Goal: Use online tool/utility: Utilize a website feature to perform a specific function

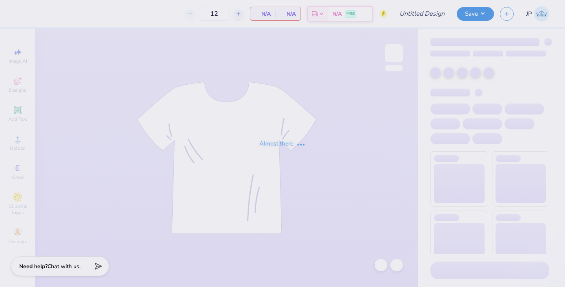
type input "SHU chapter moral"
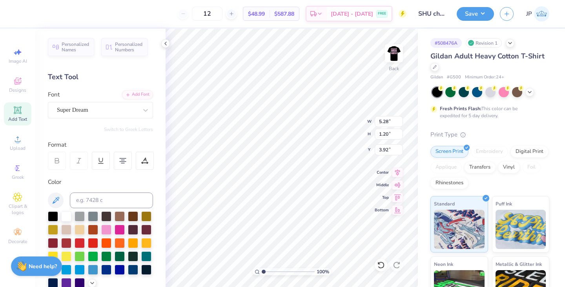
type input "3.92"
type input "4.12"
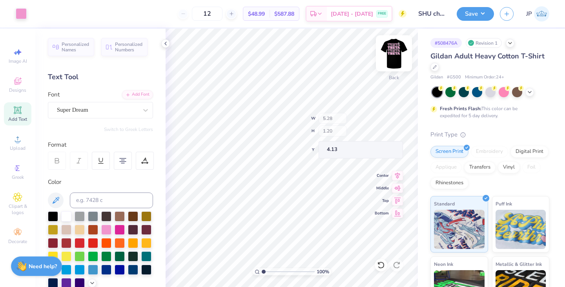
type input "4.13"
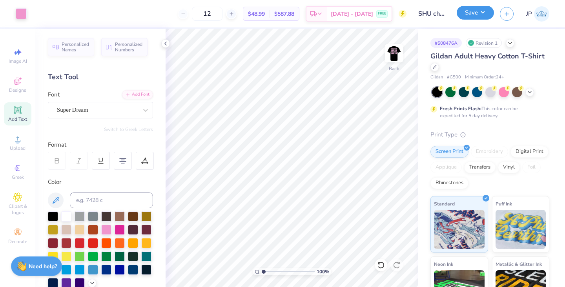
click at [467, 15] on button "Save" at bounding box center [475, 13] width 37 height 14
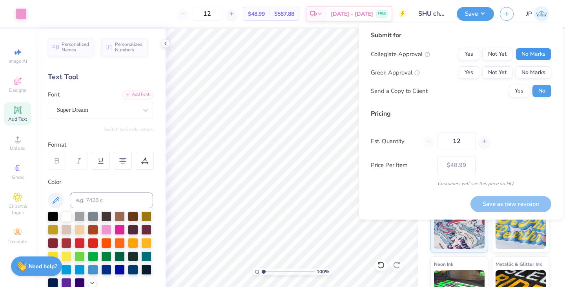
click at [516, 55] on button "No Marks" at bounding box center [533, 54] width 36 height 13
click at [471, 67] on button "Yes" at bounding box center [469, 72] width 20 height 13
click at [513, 200] on button "Save as new revision" at bounding box center [510, 204] width 81 height 16
type input "$48.99"
